Goal: Check status

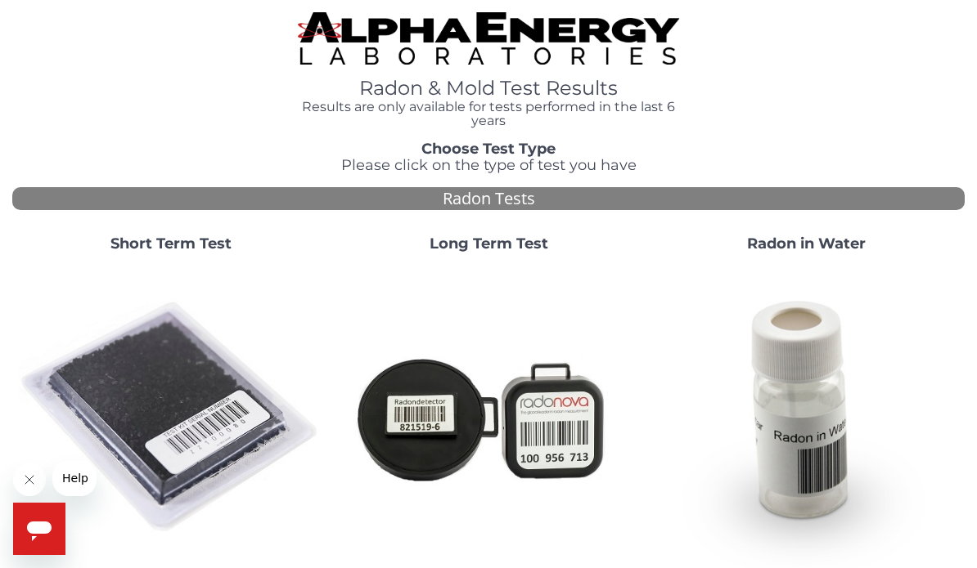
click at [195, 417] on img at bounding box center [171, 418] width 304 height 304
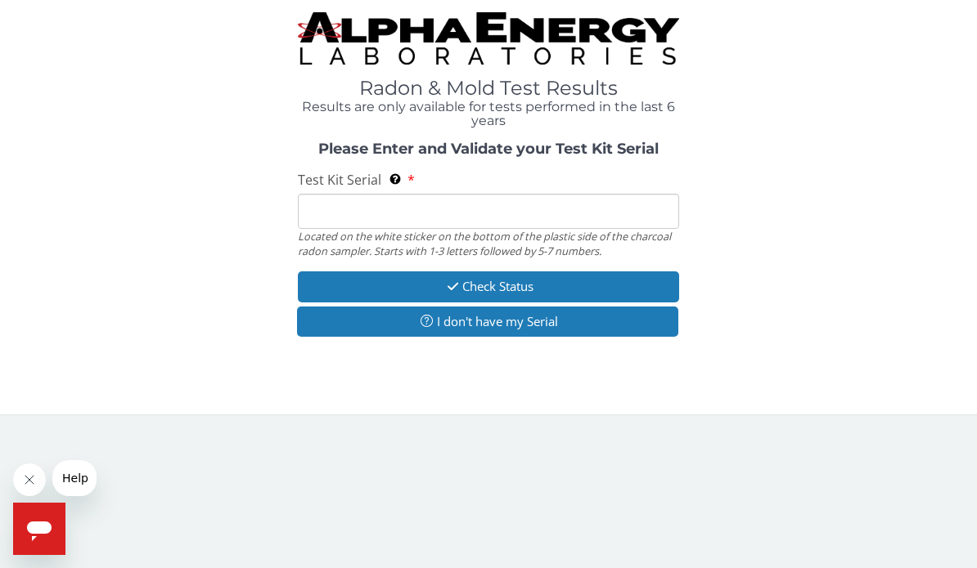
click at [334, 204] on input "Test Kit Serial Located on the white sticker on the bottom of the plastic side …" at bounding box center [488, 211] width 381 height 35
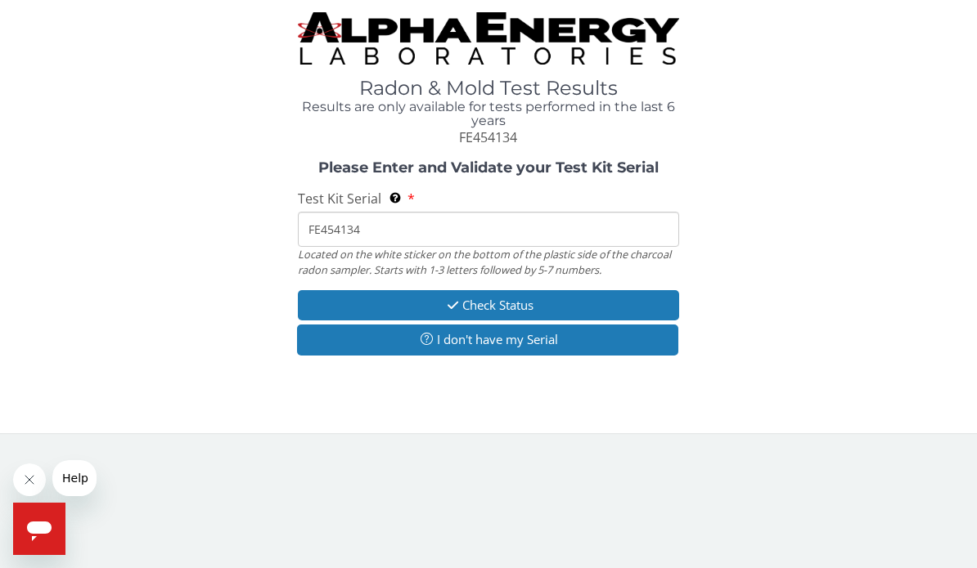
type input "FE454134"
click at [512, 303] on button "Check Status" at bounding box center [488, 305] width 381 height 30
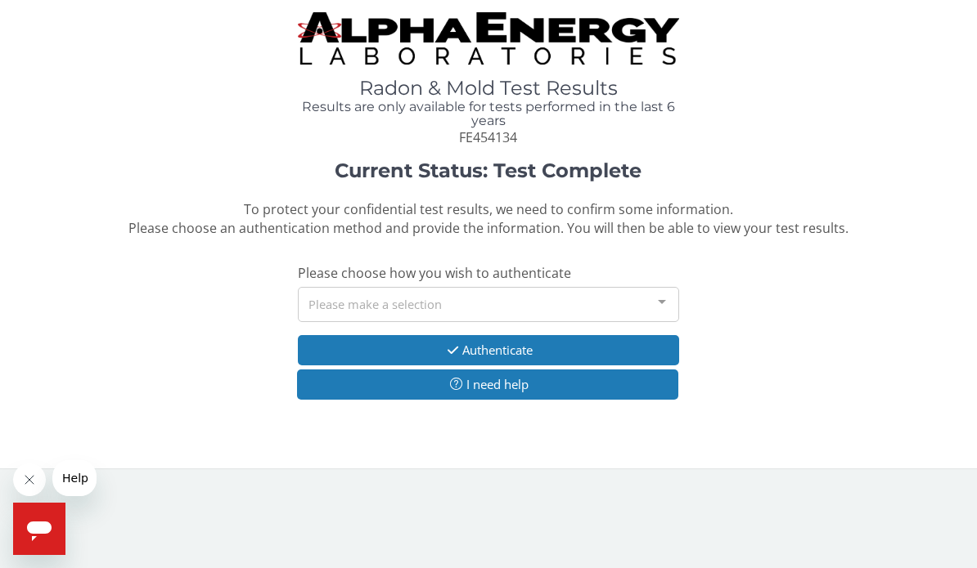
click at [672, 303] on div at bounding box center [661, 303] width 33 height 31
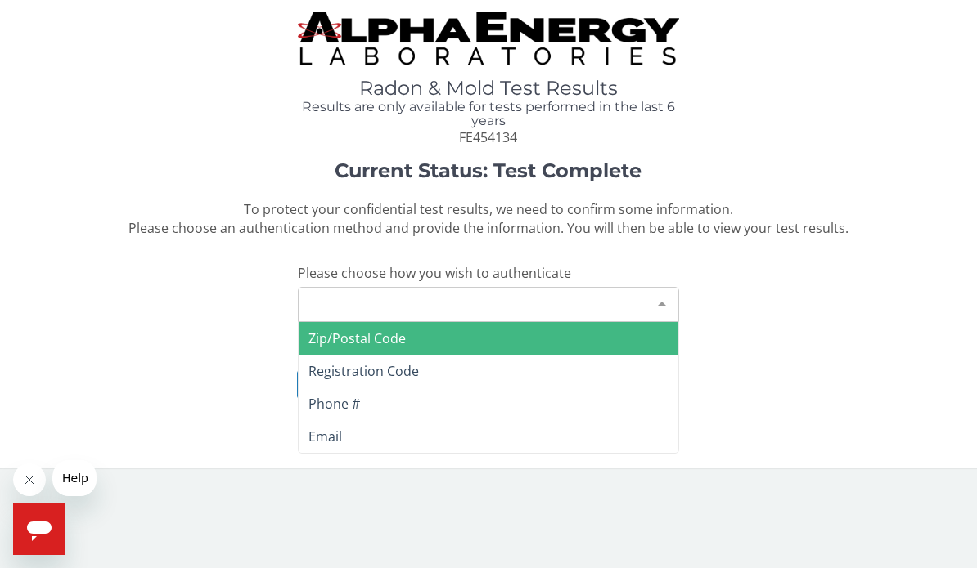
click at [484, 330] on span "Zip/Postal Code" at bounding box center [489, 338] width 380 height 33
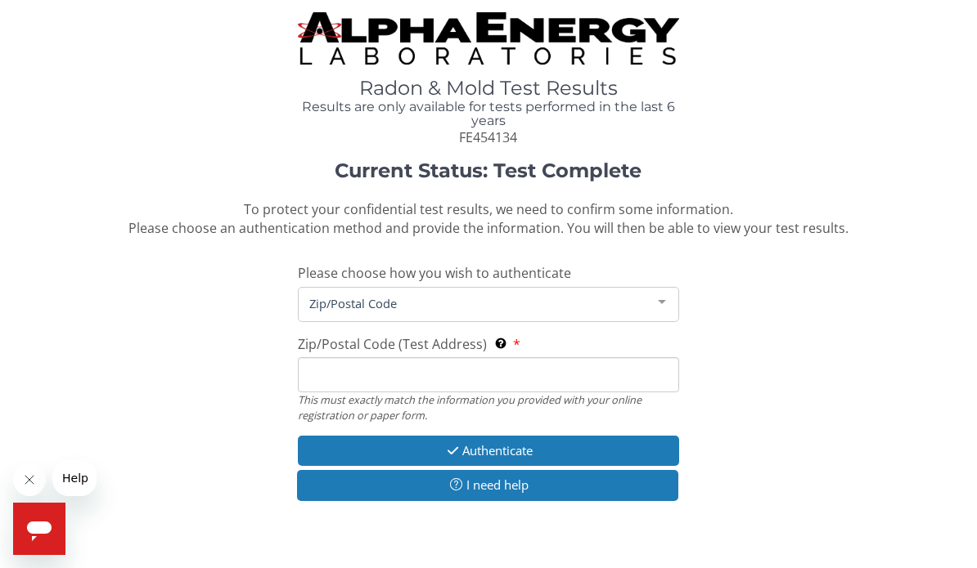
click at [474, 367] on input "Zip/Postal Code (Test Address) This must exactly match the information you prov…" at bounding box center [488, 374] width 381 height 35
type input "61748"
click at [529, 441] on button "Authenticate" at bounding box center [488, 451] width 381 height 30
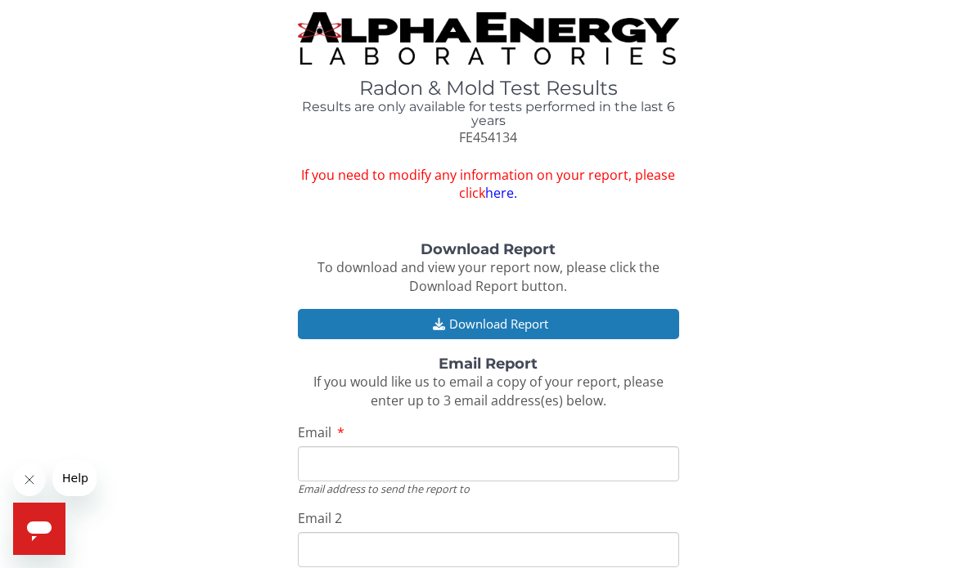
click at [527, 316] on button "Download Report" at bounding box center [488, 324] width 381 height 30
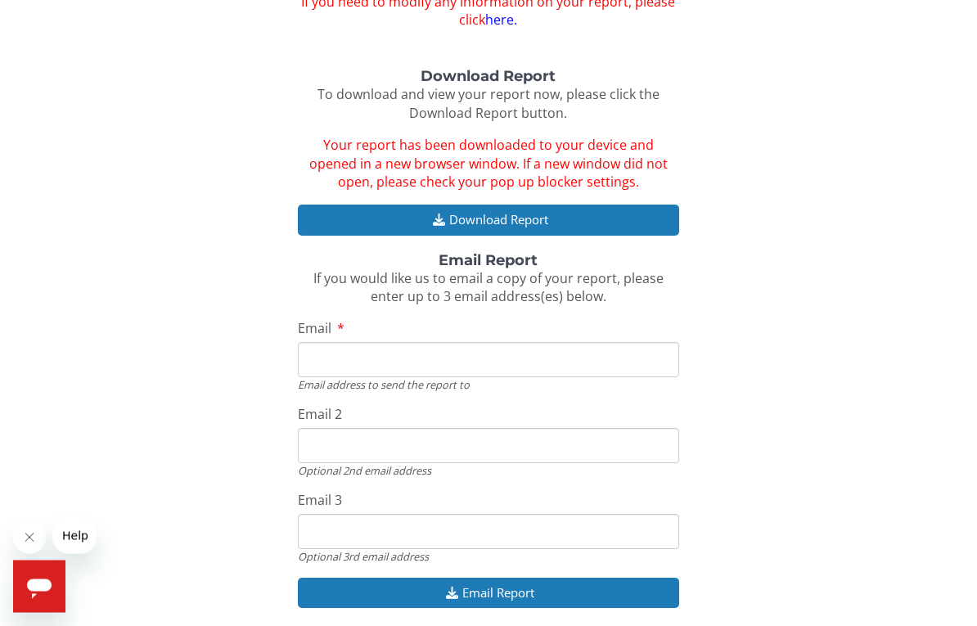
scroll to position [200, 0]
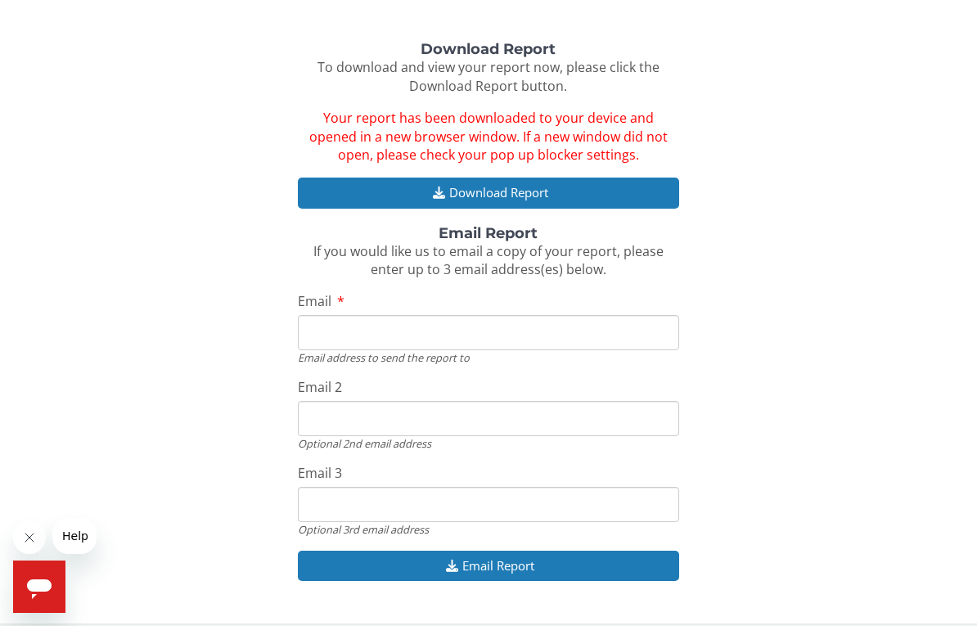
click at [600, 320] on input "Email" at bounding box center [488, 332] width 381 height 35
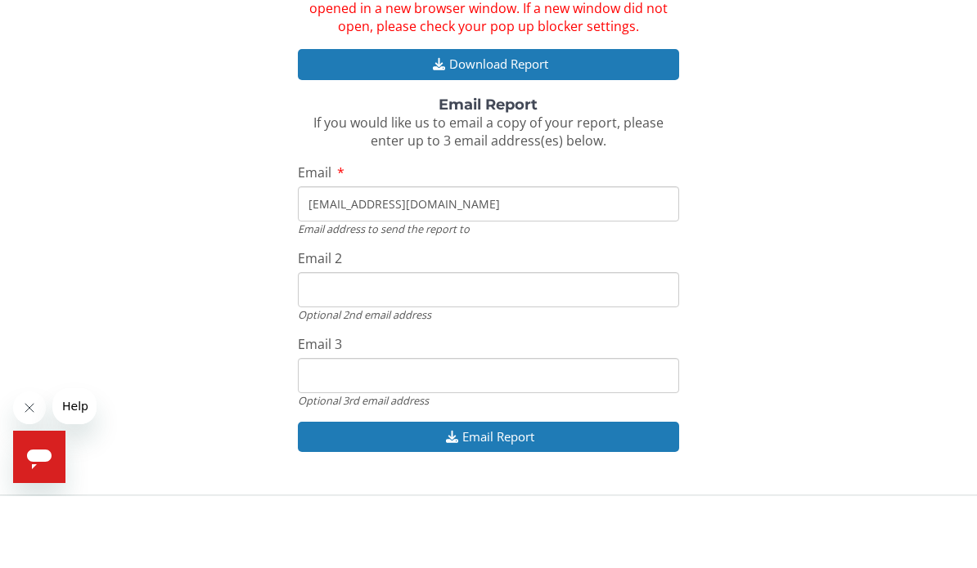
scroll to position [258, 0]
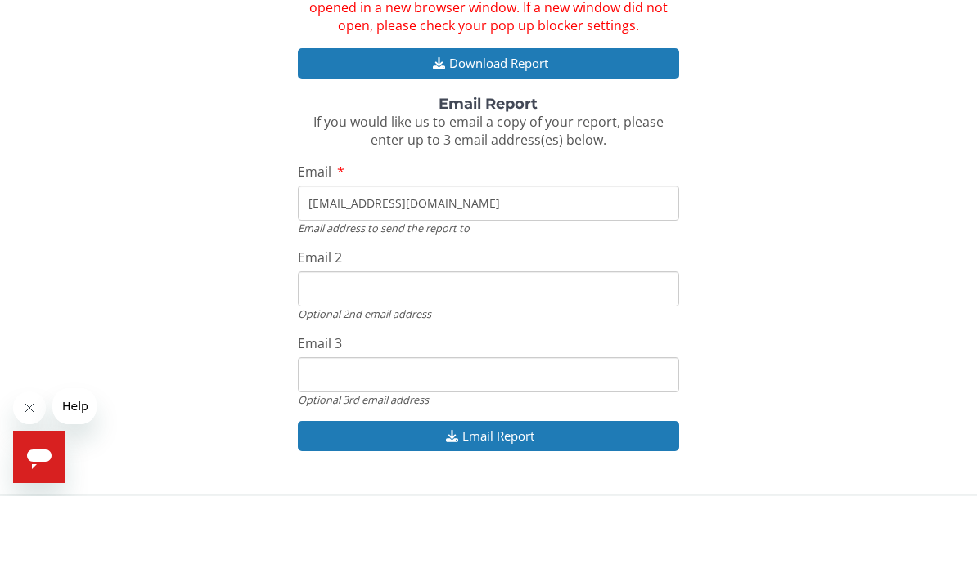
type input "[EMAIL_ADDRESS][DOMAIN_NAME]"
click at [518, 493] on button "Email Report" at bounding box center [488, 508] width 381 height 30
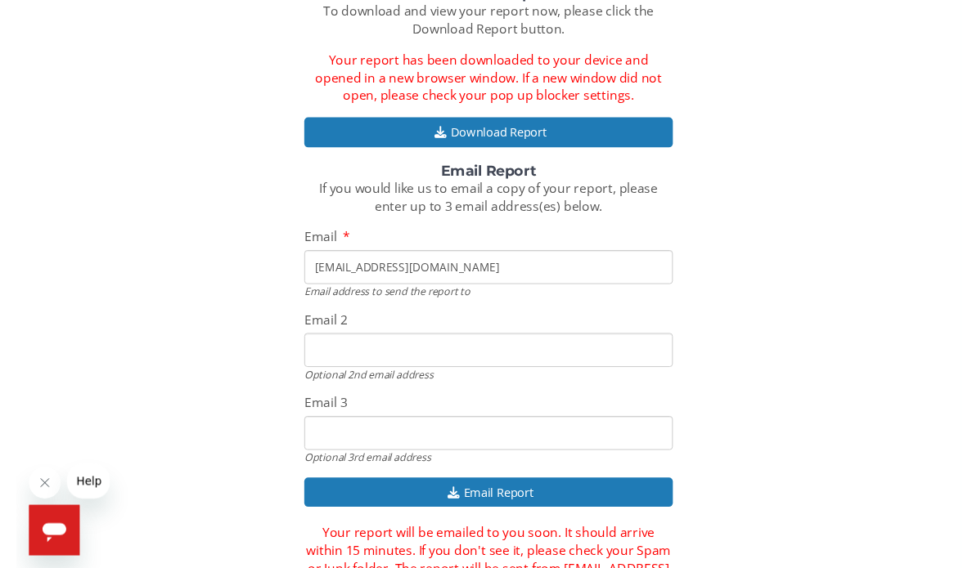
scroll to position [276, 0]
